Goal: Information Seeking & Learning: Learn about a topic

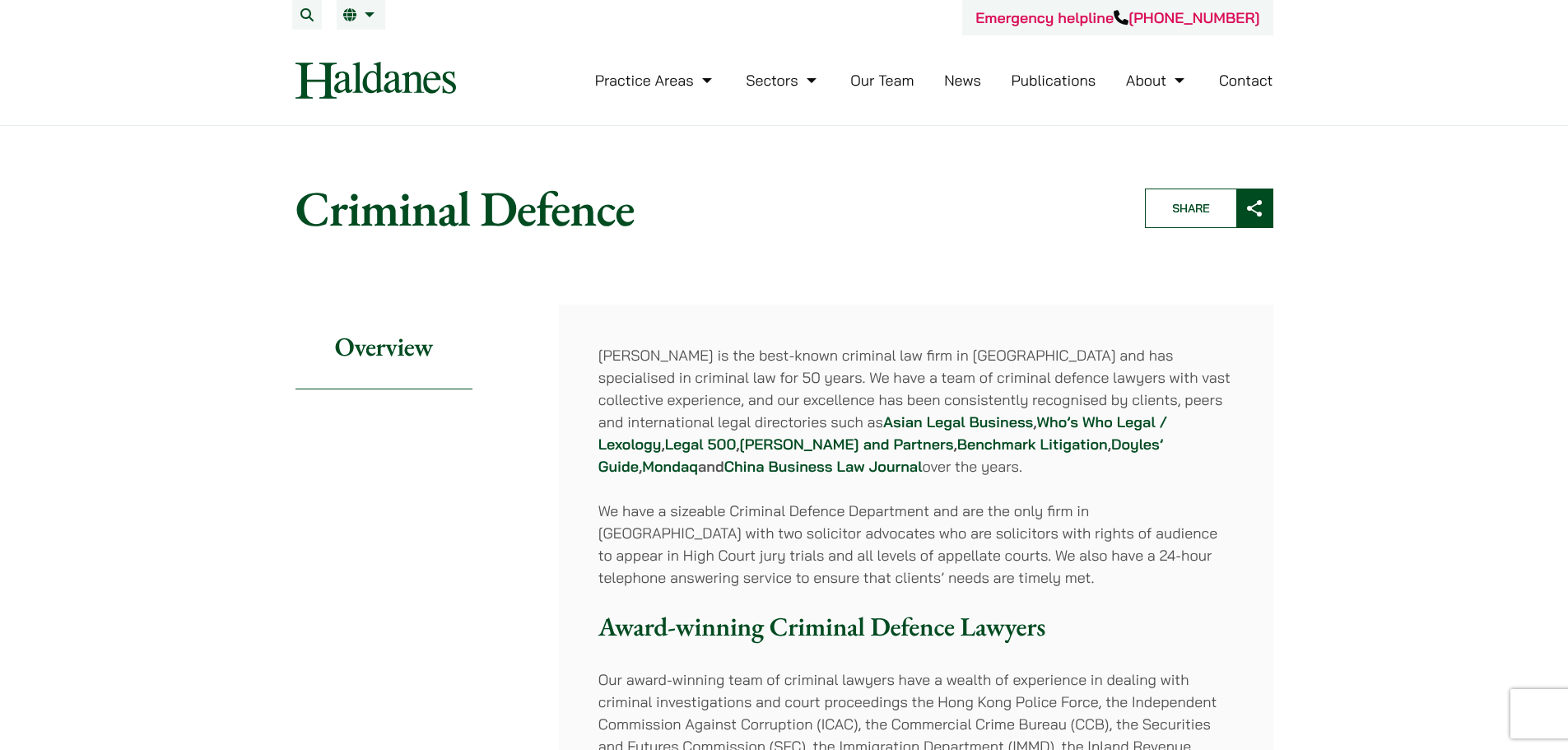
click at [879, 75] on link "Our Team" at bounding box center [882, 80] width 63 height 19
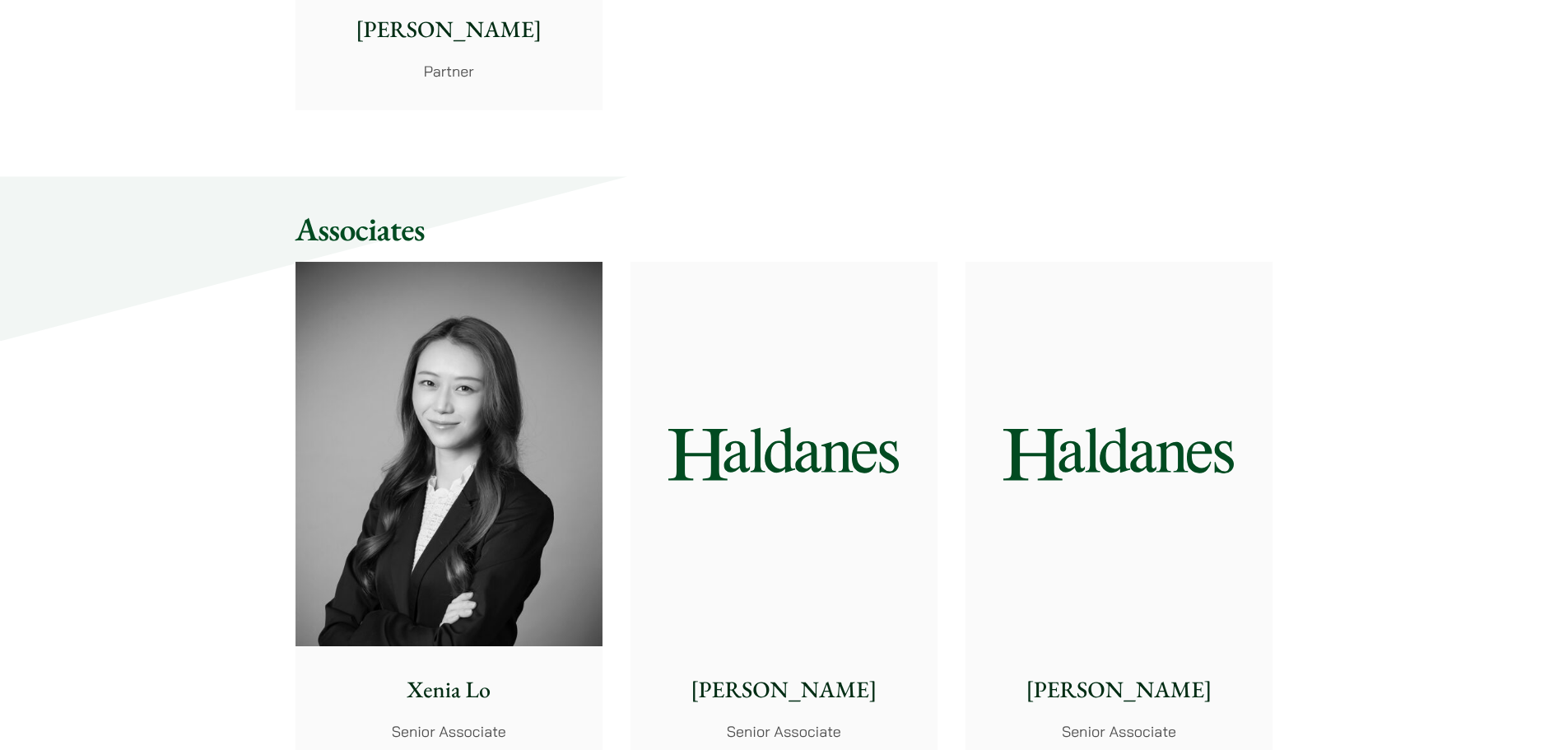
scroll to position [4364, 0]
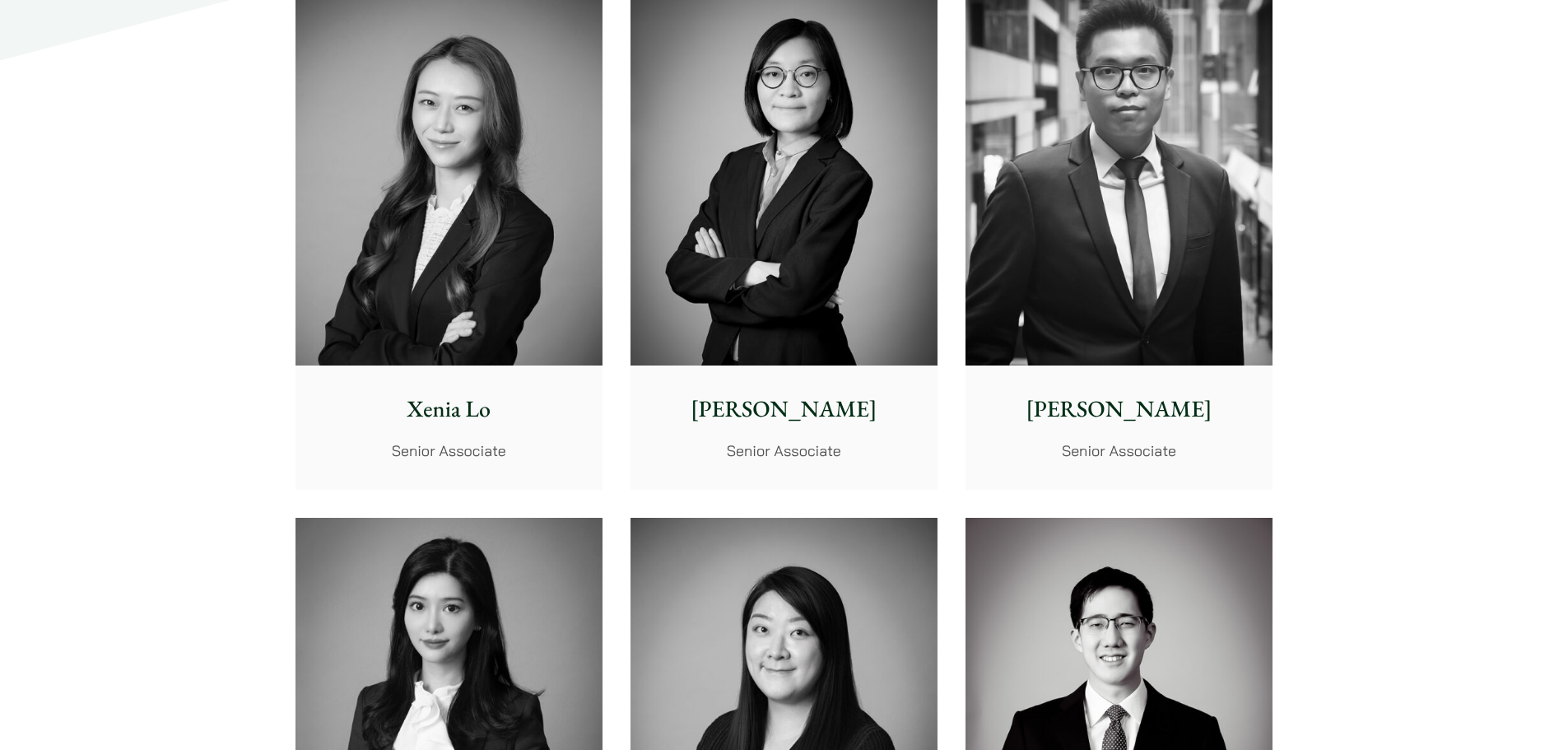
click at [531, 258] on img at bounding box center [449, 173] width 307 height 385
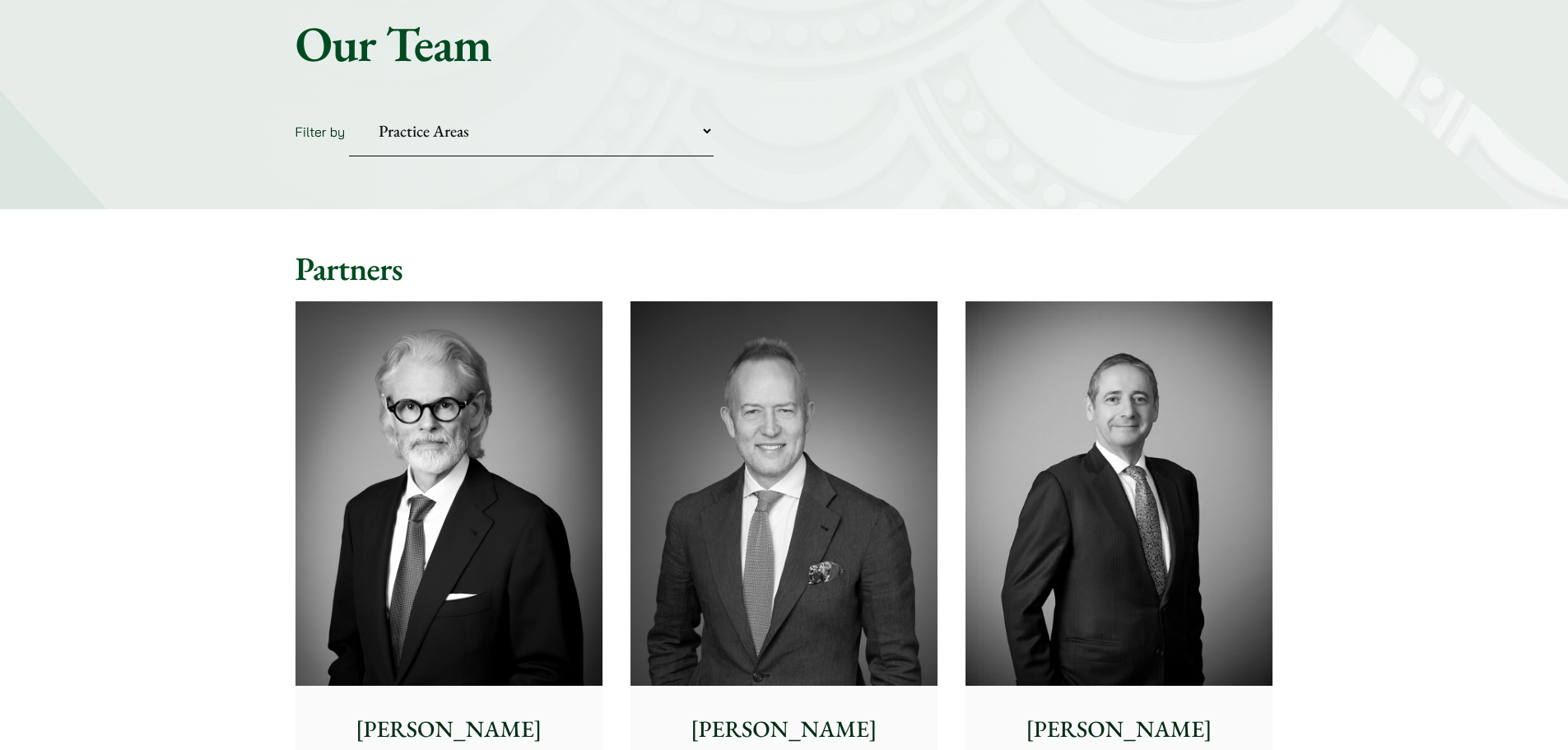
scroll to position [494, 0]
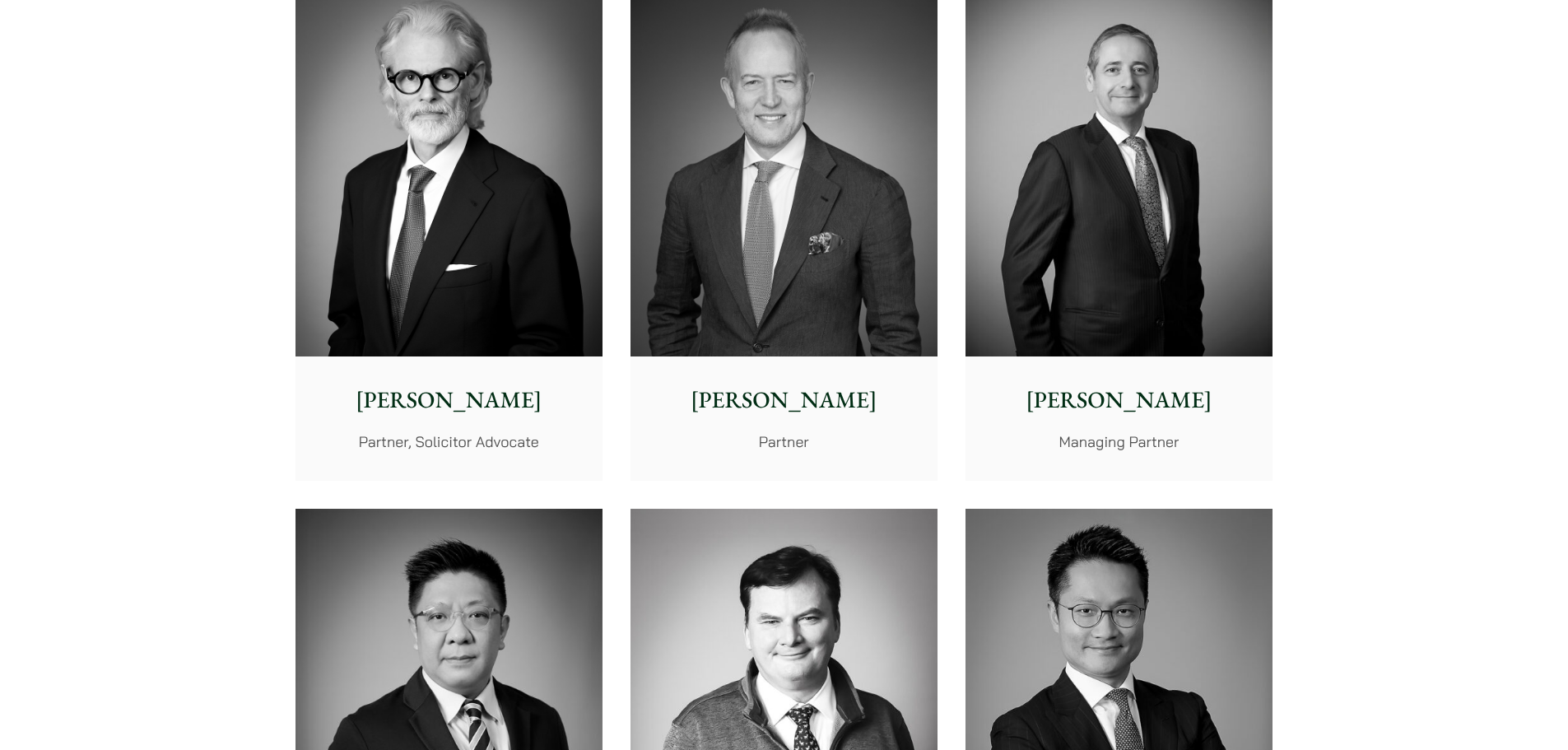
click at [456, 281] on img at bounding box center [449, 164] width 307 height 385
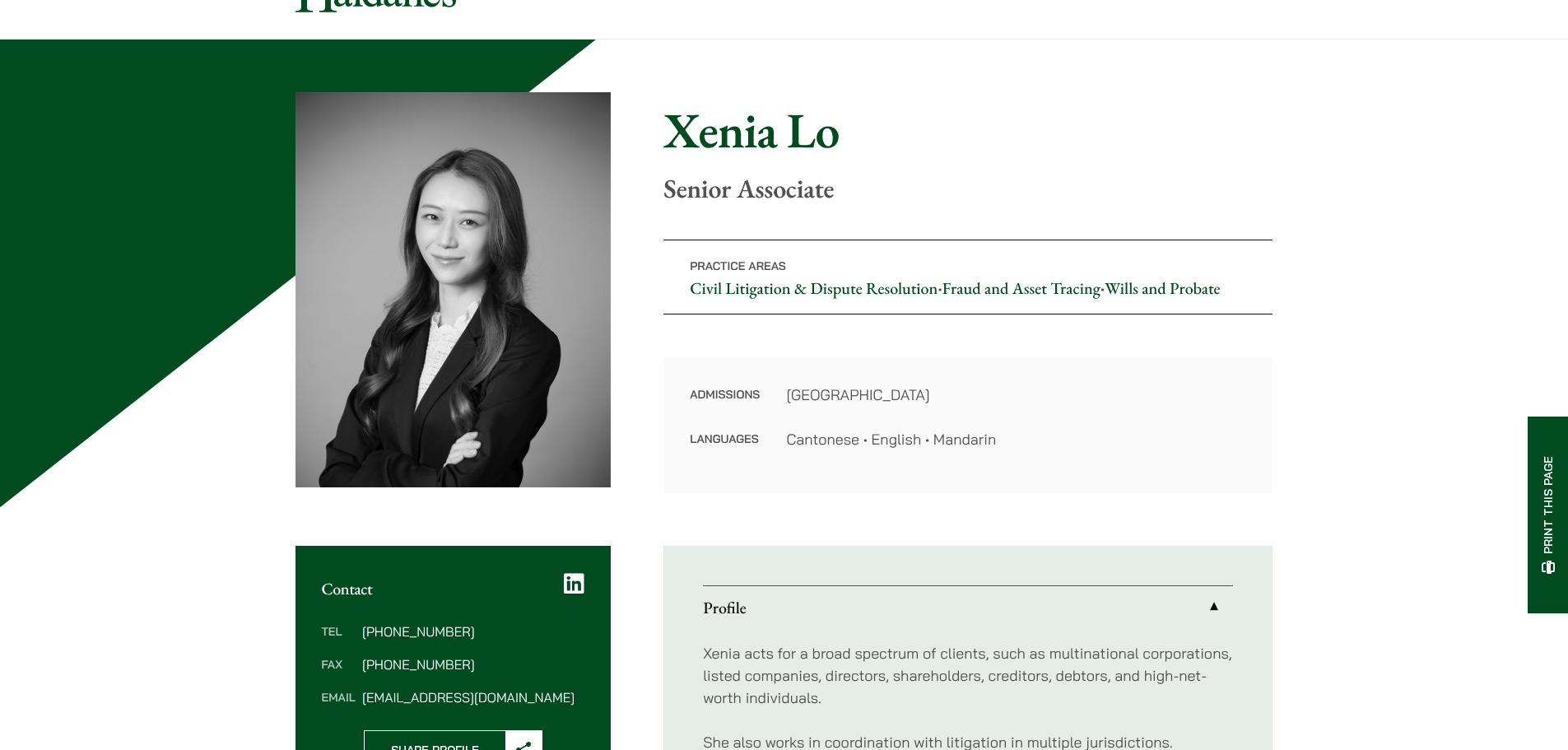
scroll to position [82, 0]
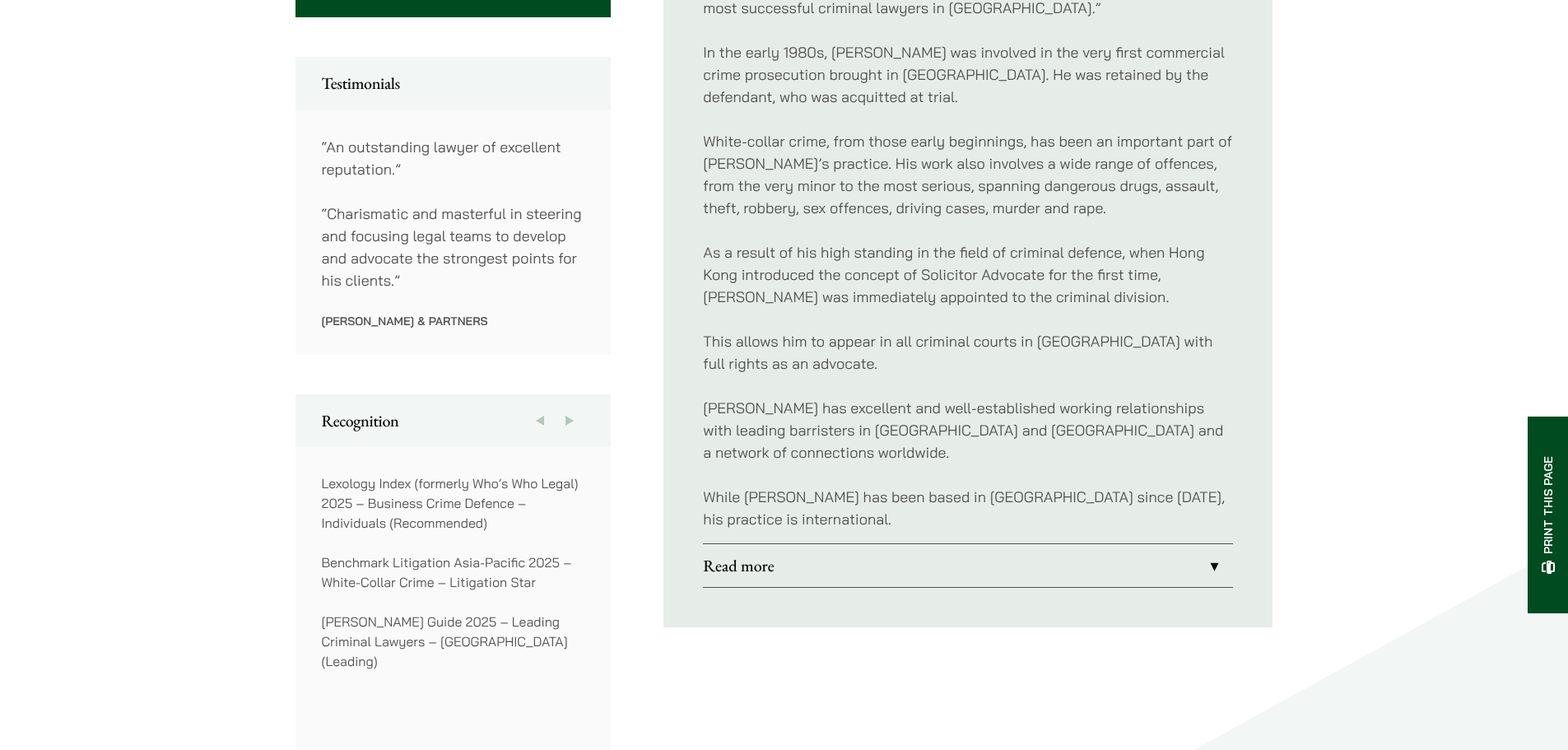
scroll to position [905, 0]
click at [1128, 542] on link "Read more" at bounding box center [967, 563] width 530 height 42
